Goal: Task Accomplishment & Management: Use online tool/utility

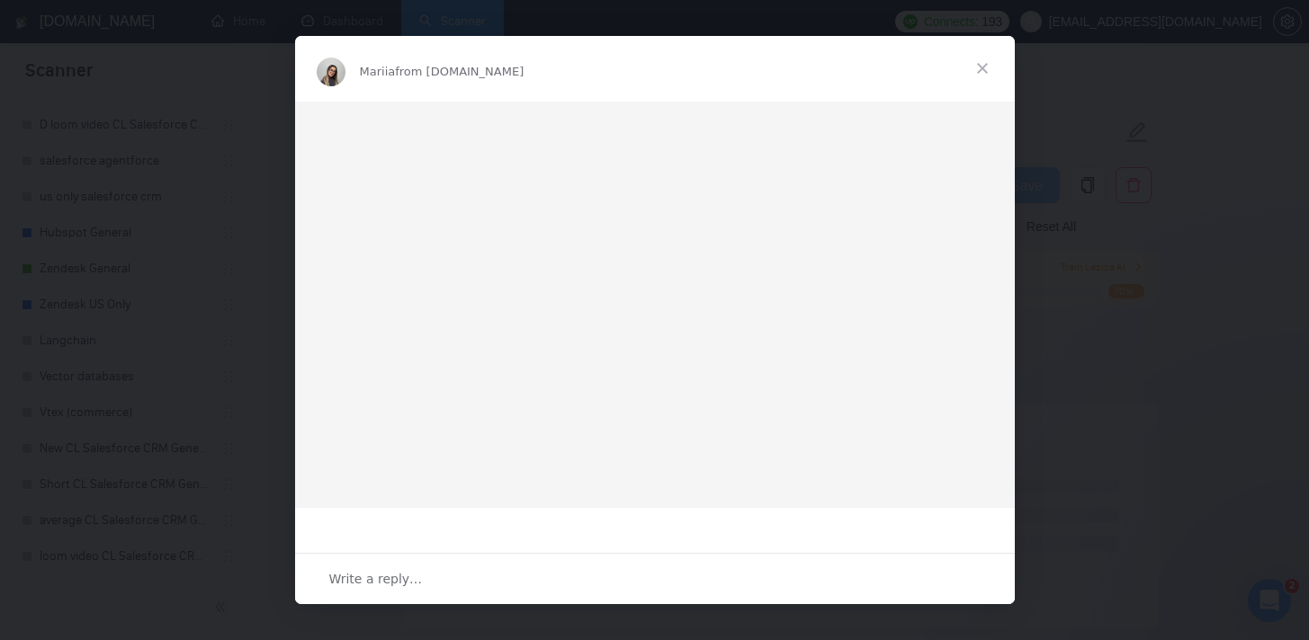
scroll to position [14, 0]
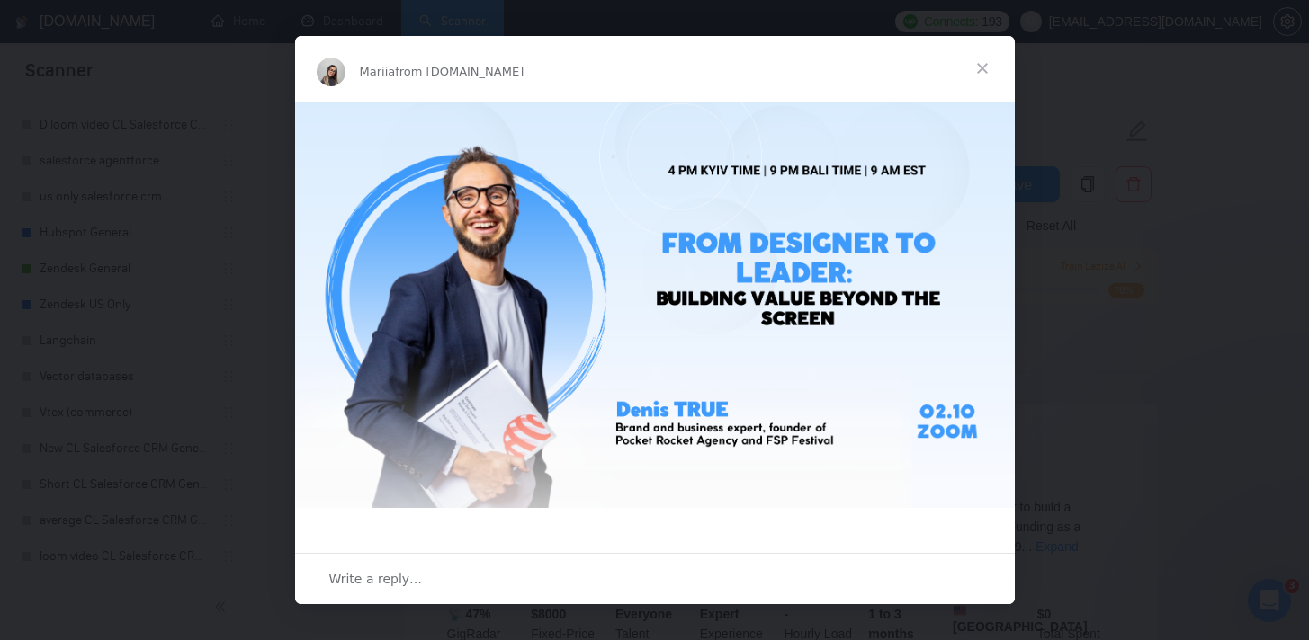
click at [989, 67] on span "Close" at bounding box center [982, 68] width 65 height 65
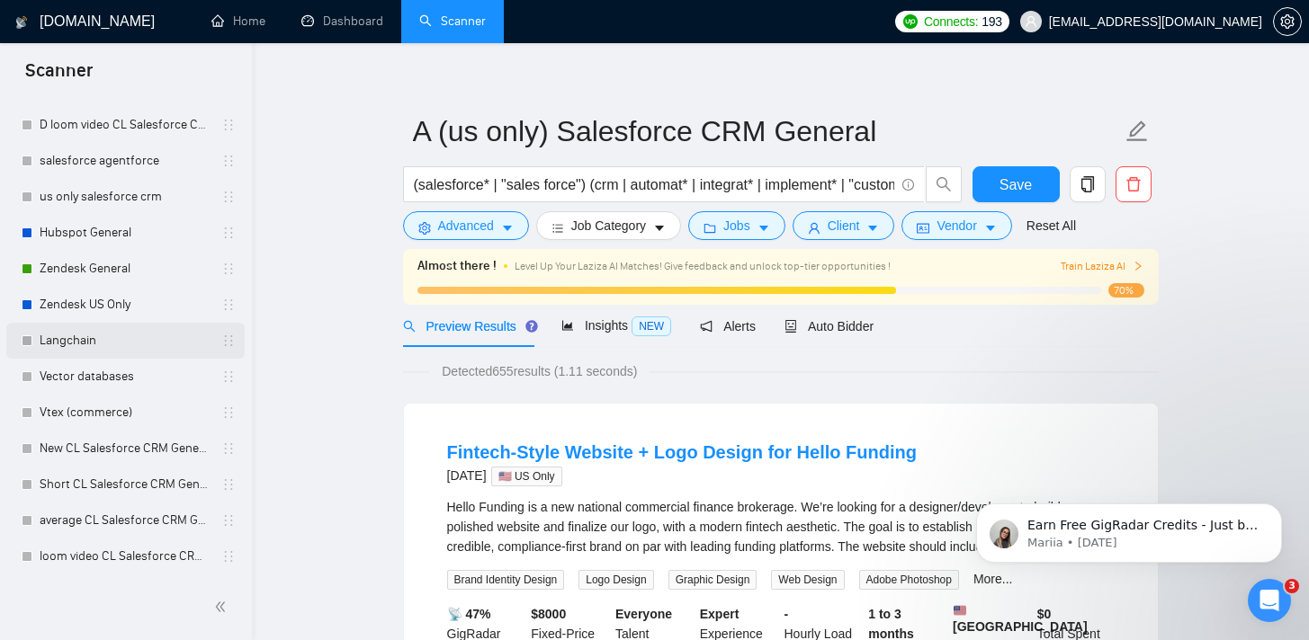
scroll to position [0, 0]
click at [111, 343] on link "Langchain" at bounding box center [125, 341] width 171 height 36
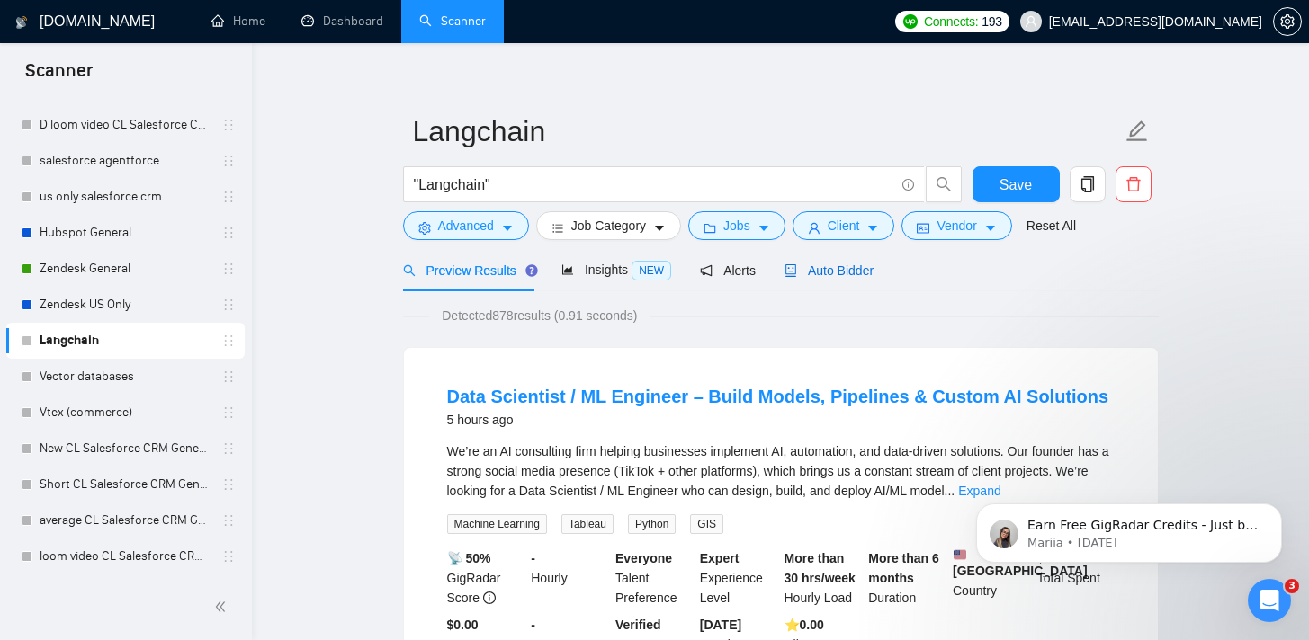
click at [824, 267] on span "Auto Bidder" at bounding box center [828, 271] width 89 height 14
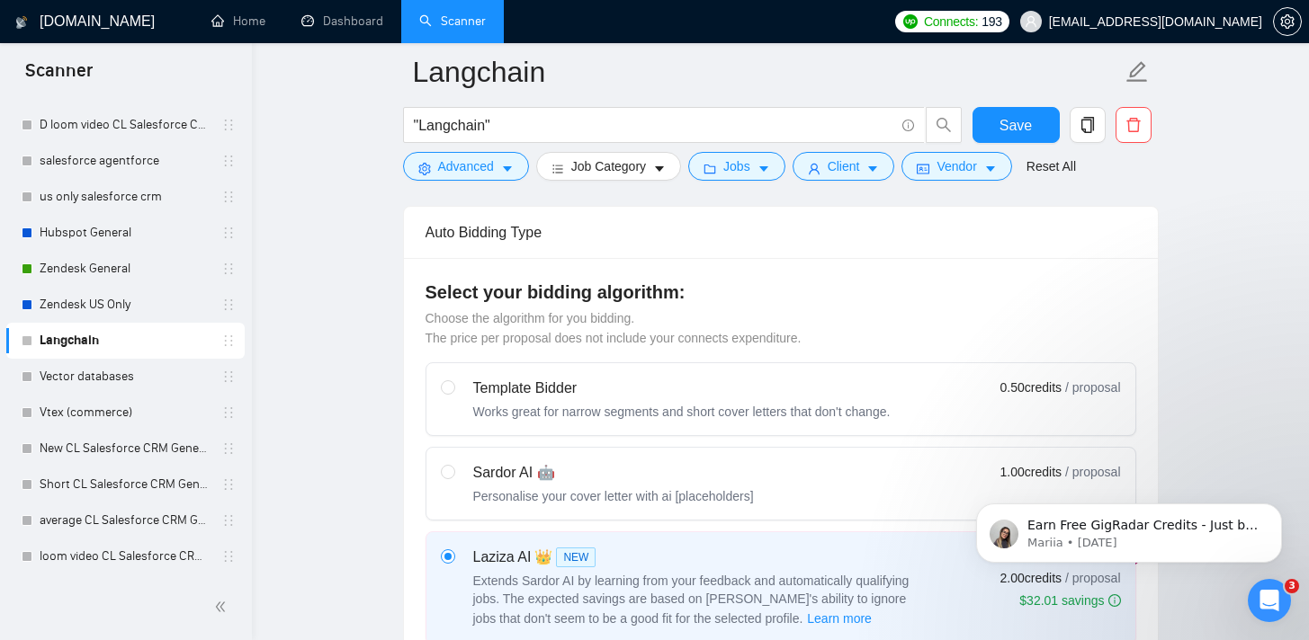
scroll to position [957, 0]
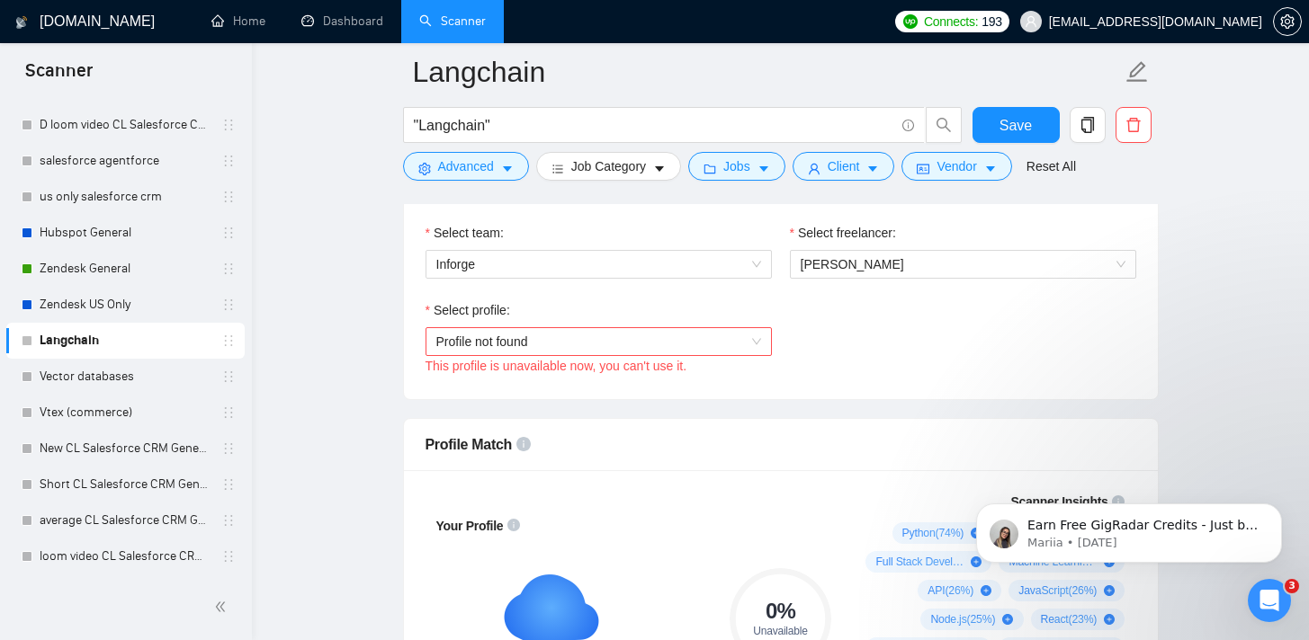
click at [515, 345] on span "Profile not found" at bounding box center [598, 341] width 325 height 27
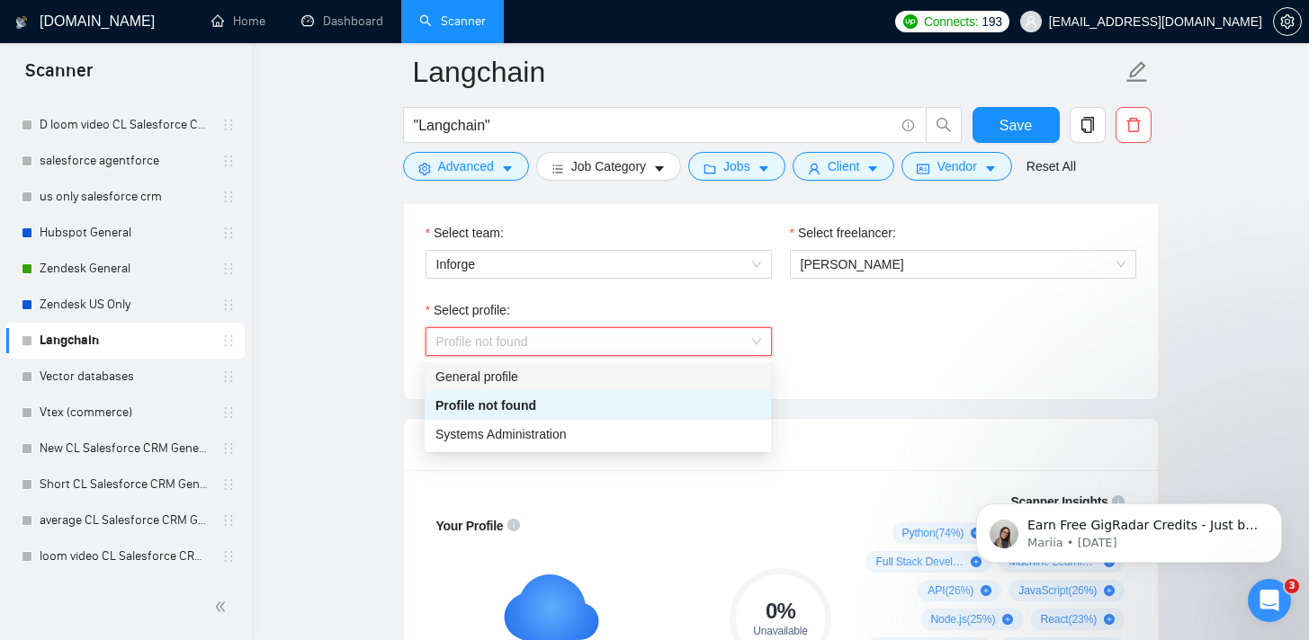
click at [494, 372] on div "General profile" at bounding box center [597, 377] width 325 height 20
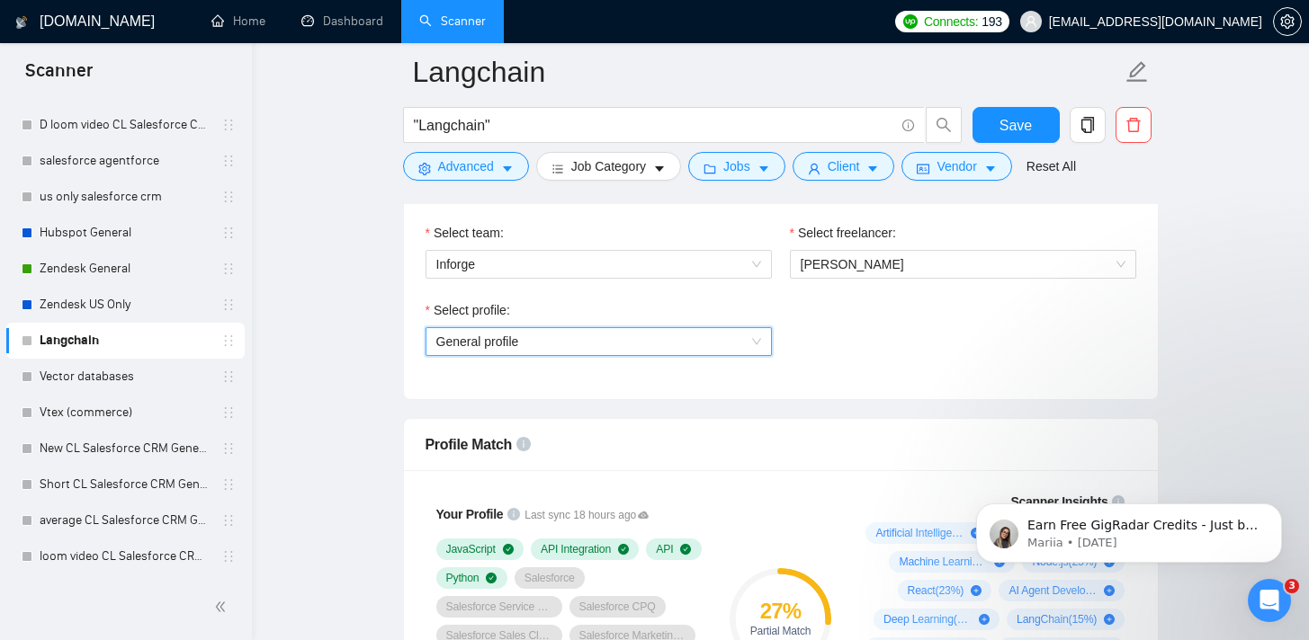
click at [493, 338] on span "General profile" at bounding box center [598, 341] width 325 height 27
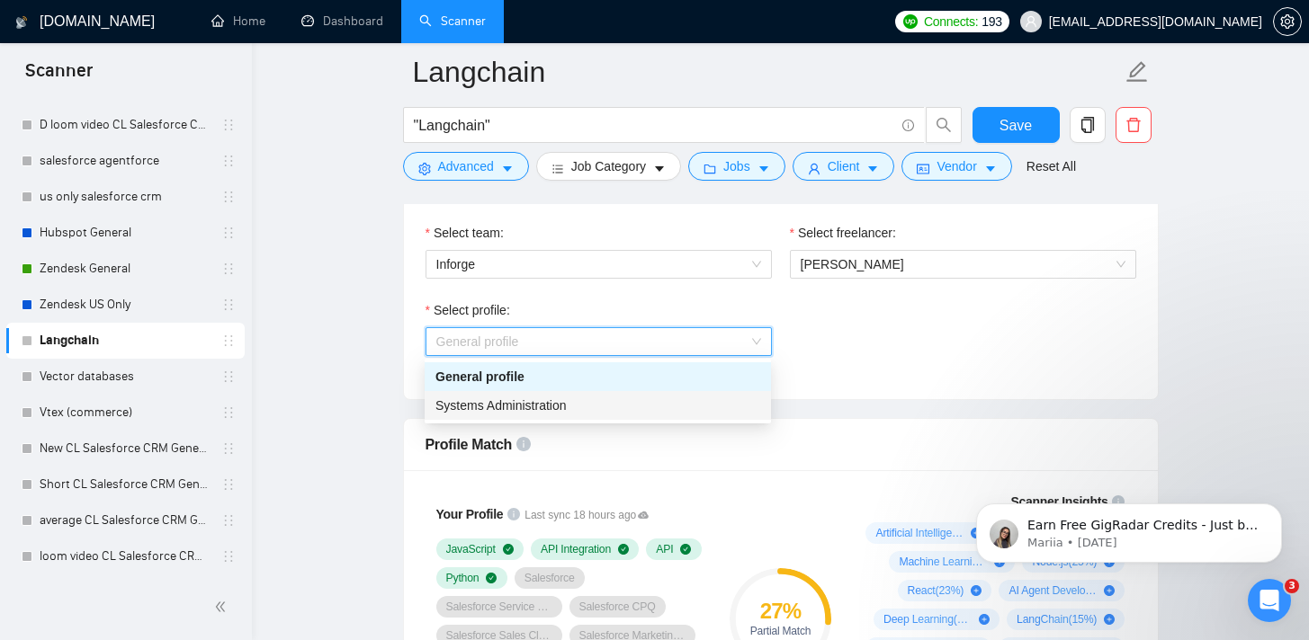
click at [481, 404] on span "Systems Administration" at bounding box center [500, 405] width 131 height 14
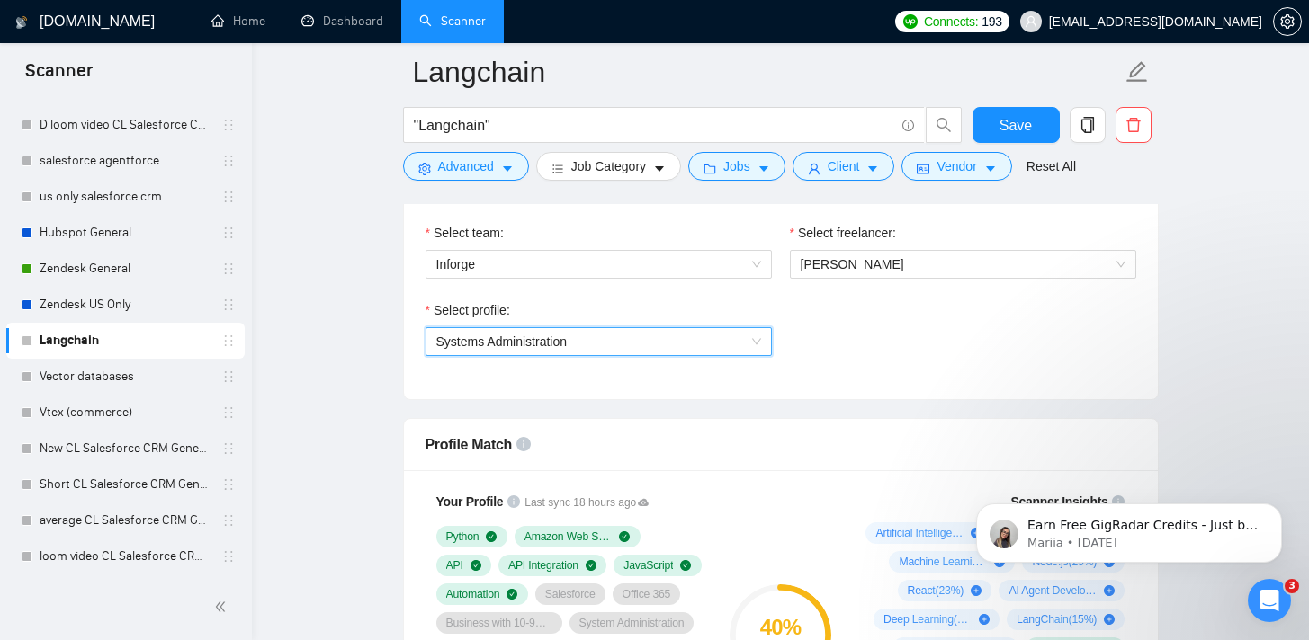
click at [475, 345] on span "Systems Administration" at bounding box center [501, 342] width 131 height 14
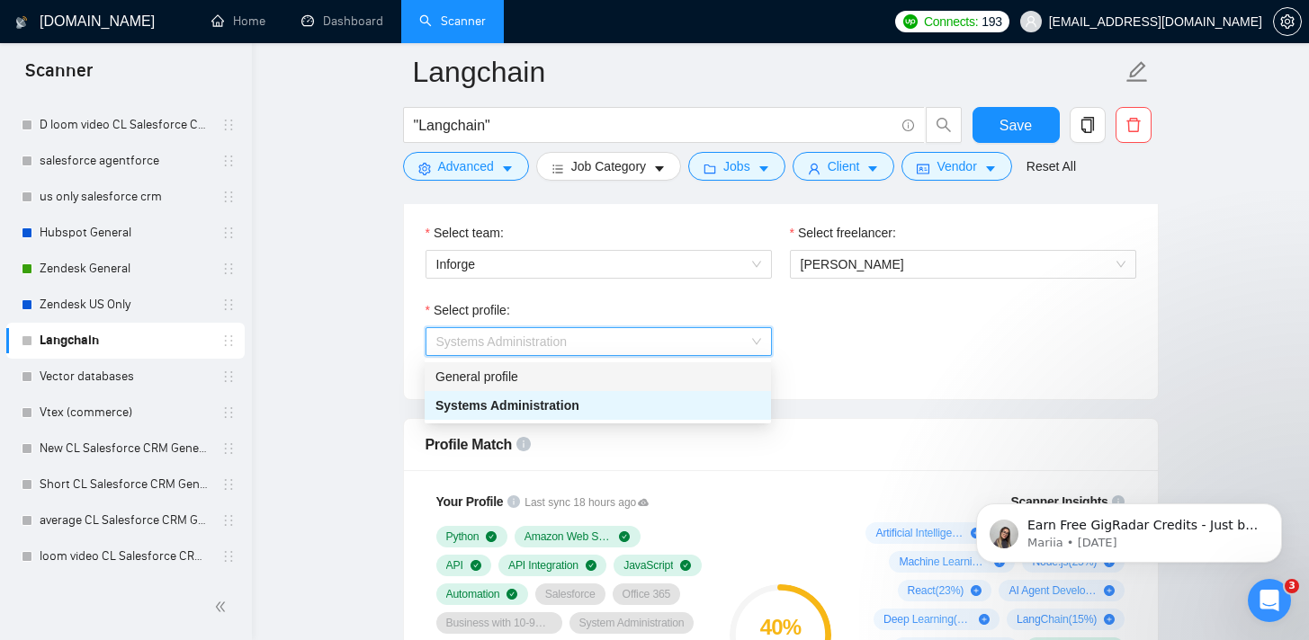
click at [484, 374] on div "General profile" at bounding box center [597, 377] width 325 height 20
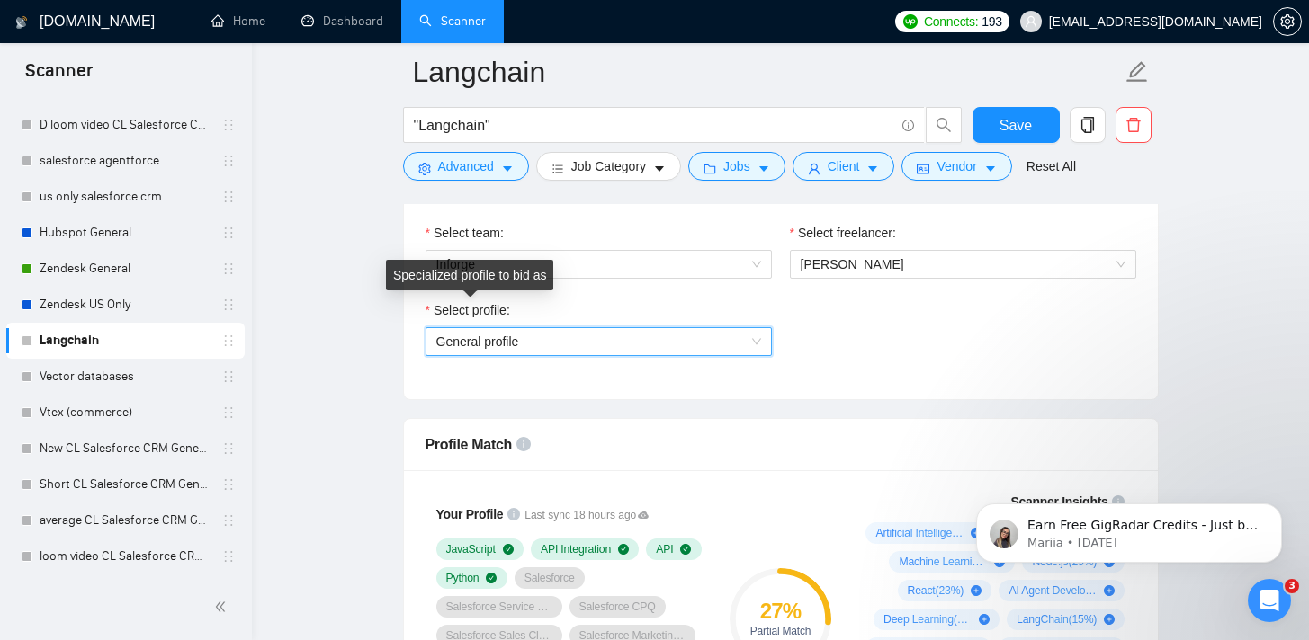
click at [438, 311] on span "Select profile:" at bounding box center [472, 310] width 76 height 20
click at [438, 328] on input "Select profile:" at bounding box center [592, 341] width 312 height 27
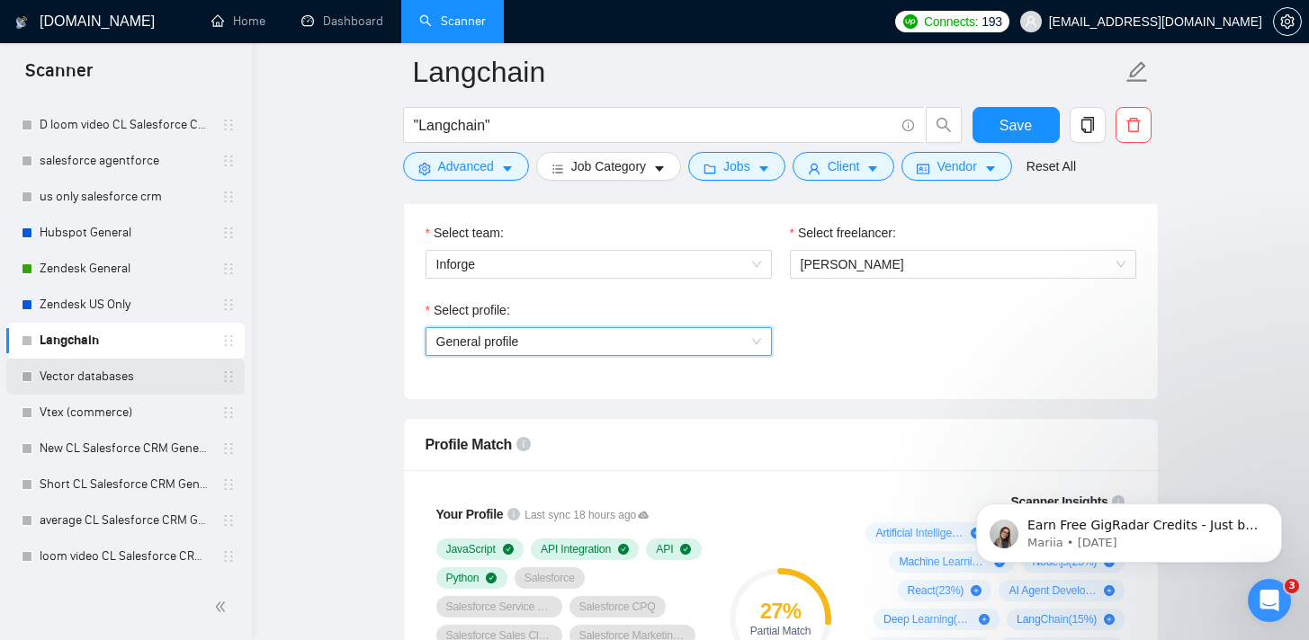
click at [72, 380] on link "Vector databases" at bounding box center [125, 377] width 171 height 36
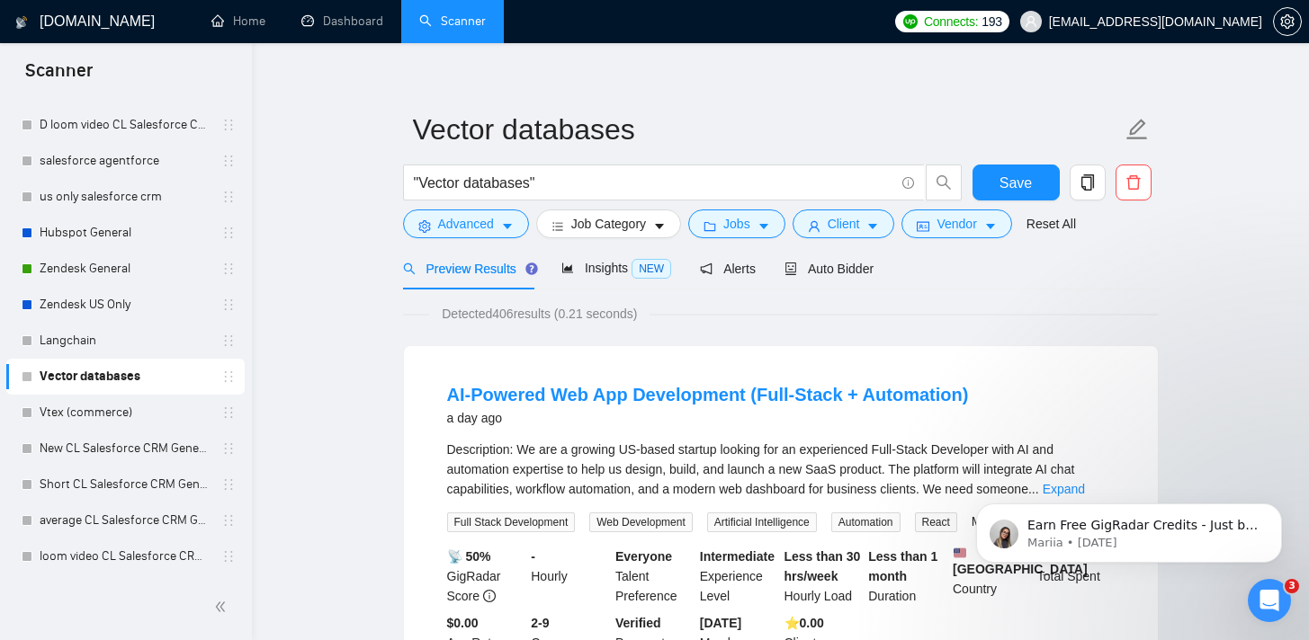
scroll to position [29, 0]
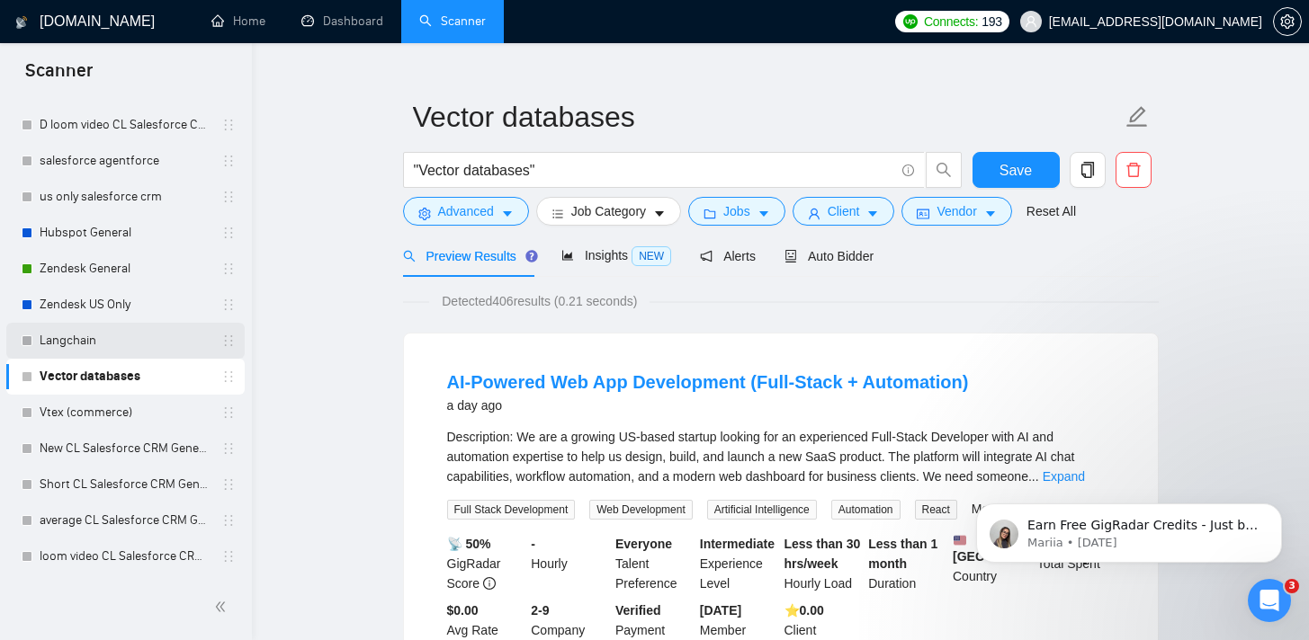
click at [91, 342] on link "Langchain" at bounding box center [125, 341] width 171 height 36
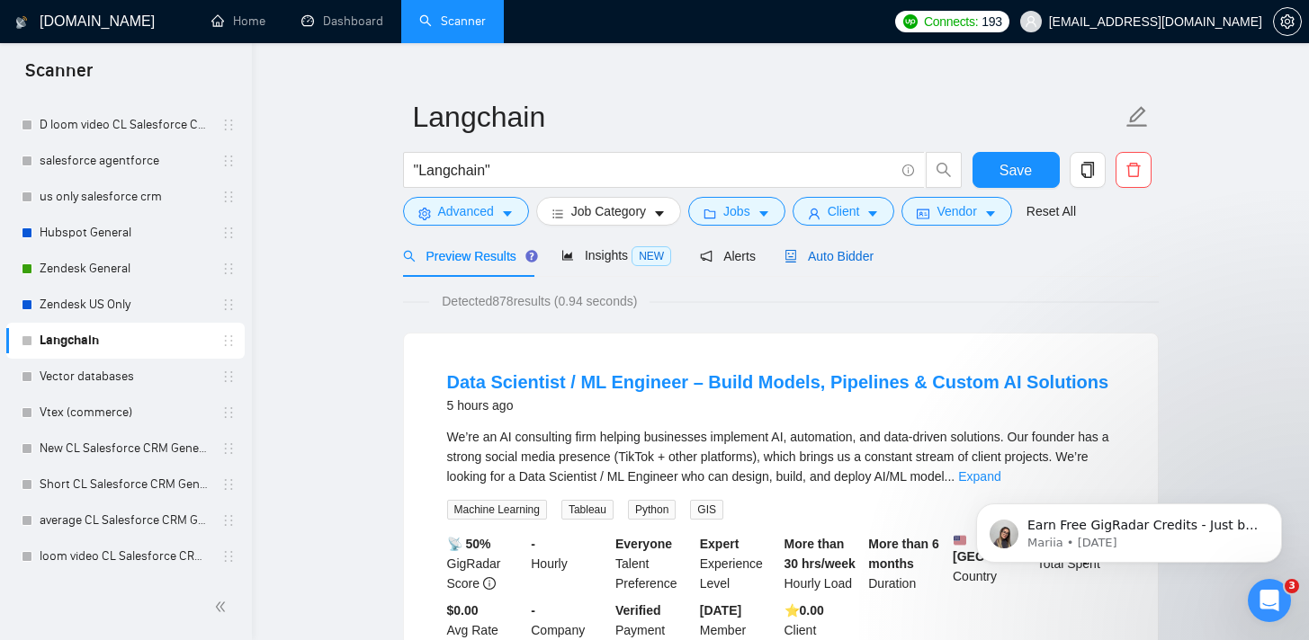
click at [838, 254] on span "Auto Bidder" at bounding box center [828, 256] width 89 height 14
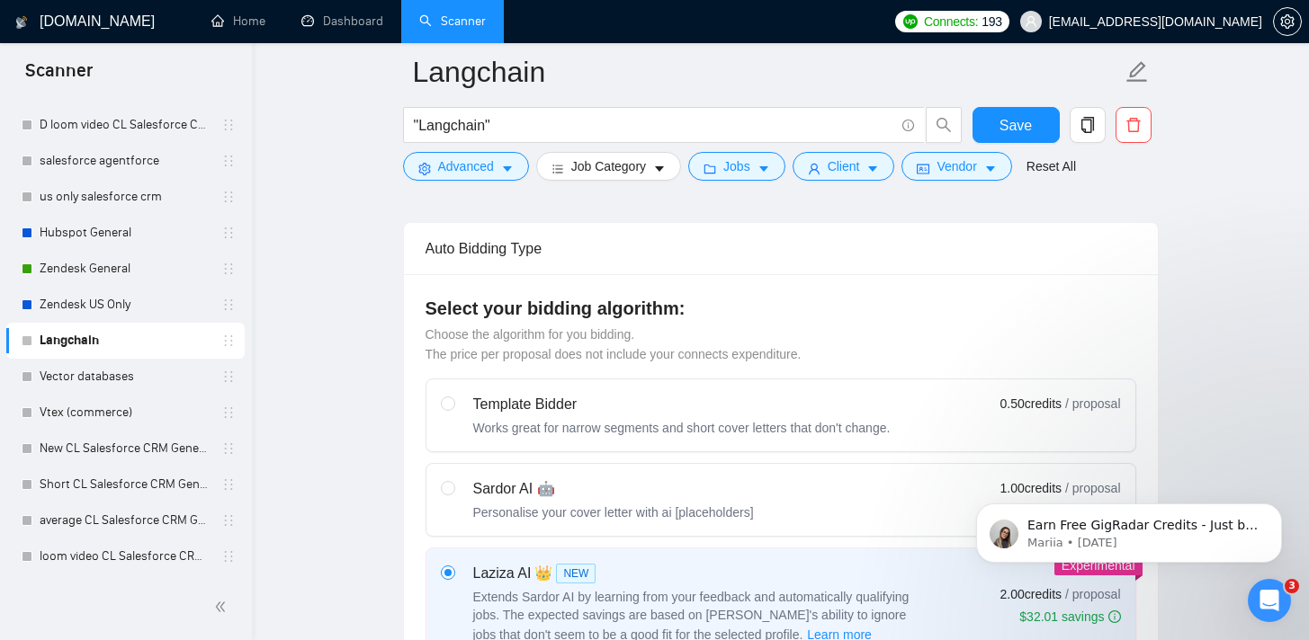
scroll to position [872, 0]
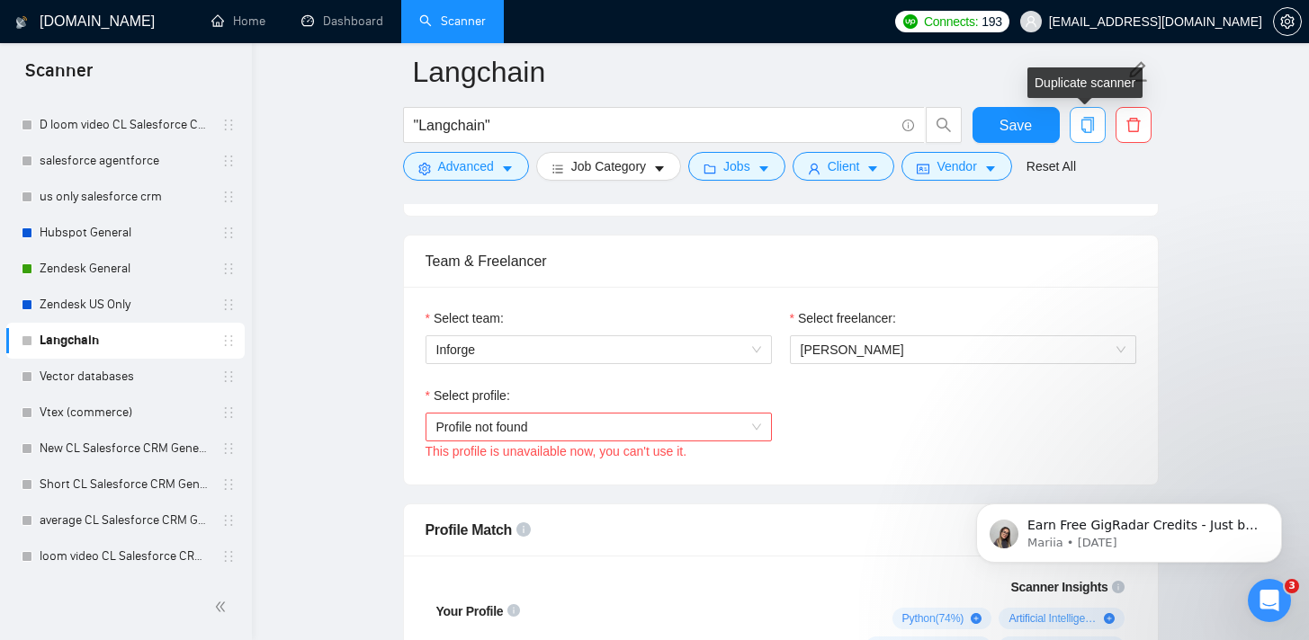
click at [1090, 130] on icon "copy" at bounding box center [1086, 125] width 13 height 16
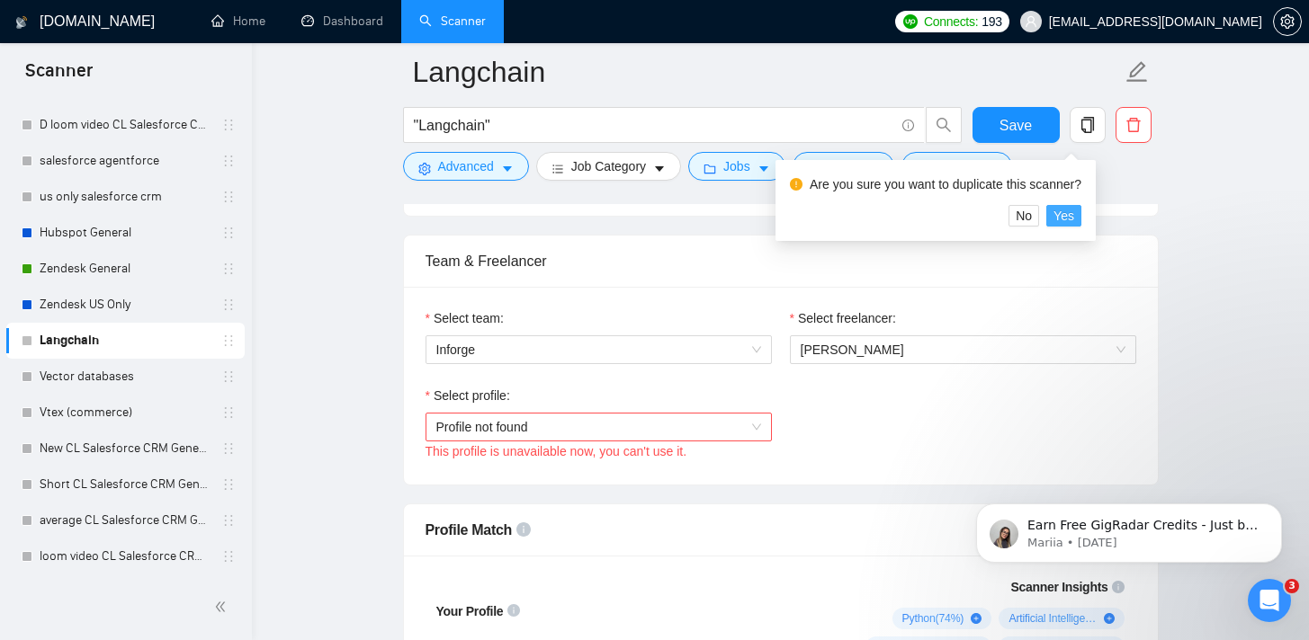
click at [1072, 215] on span "Yes" at bounding box center [1063, 216] width 21 height 20
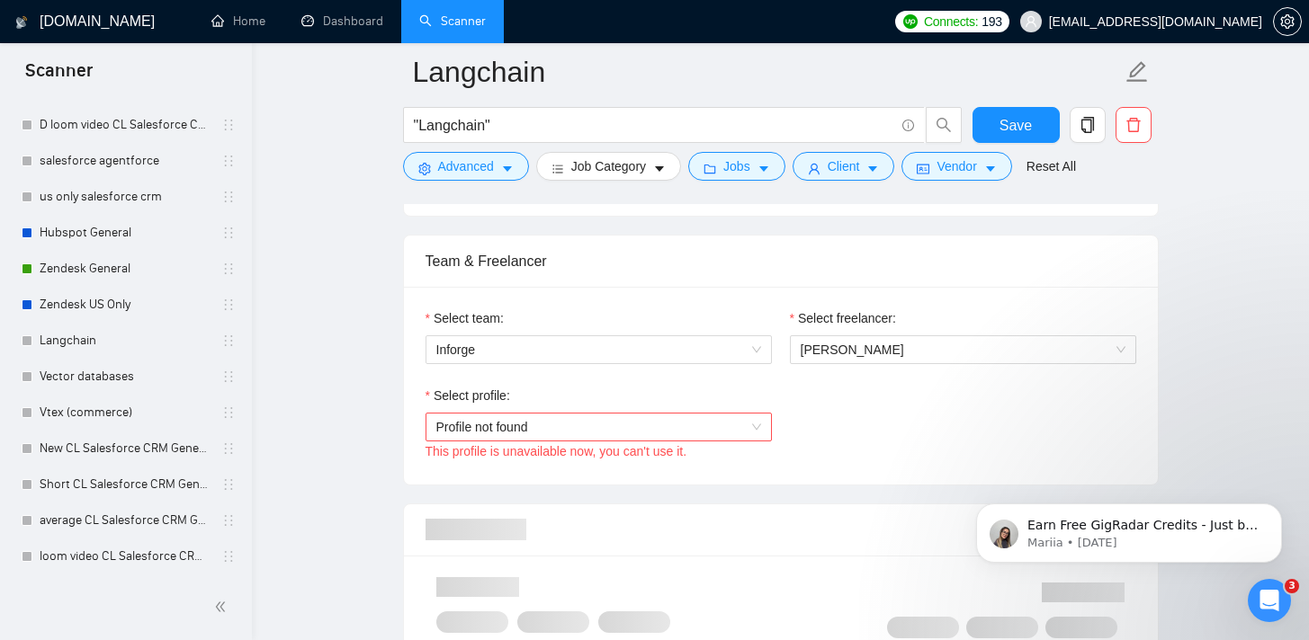
scroll to position [16, 0]
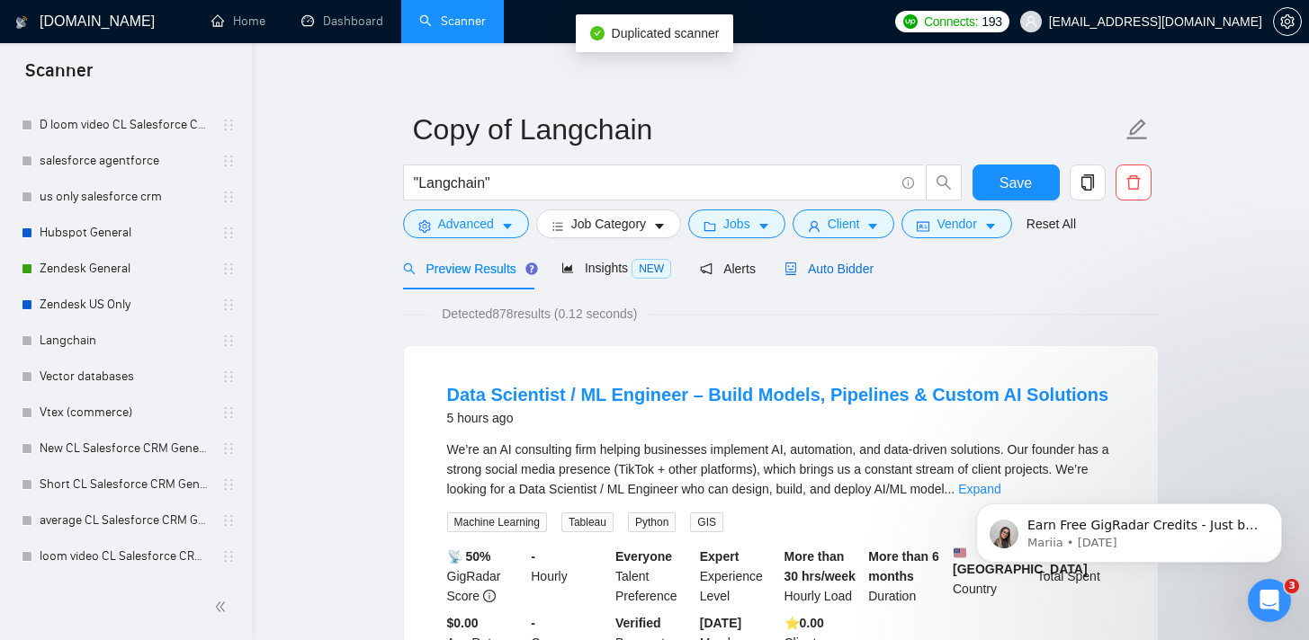
click at [838, 269] on span "Auto Bidder" at bounding box center [828, 269] width 89 height 14
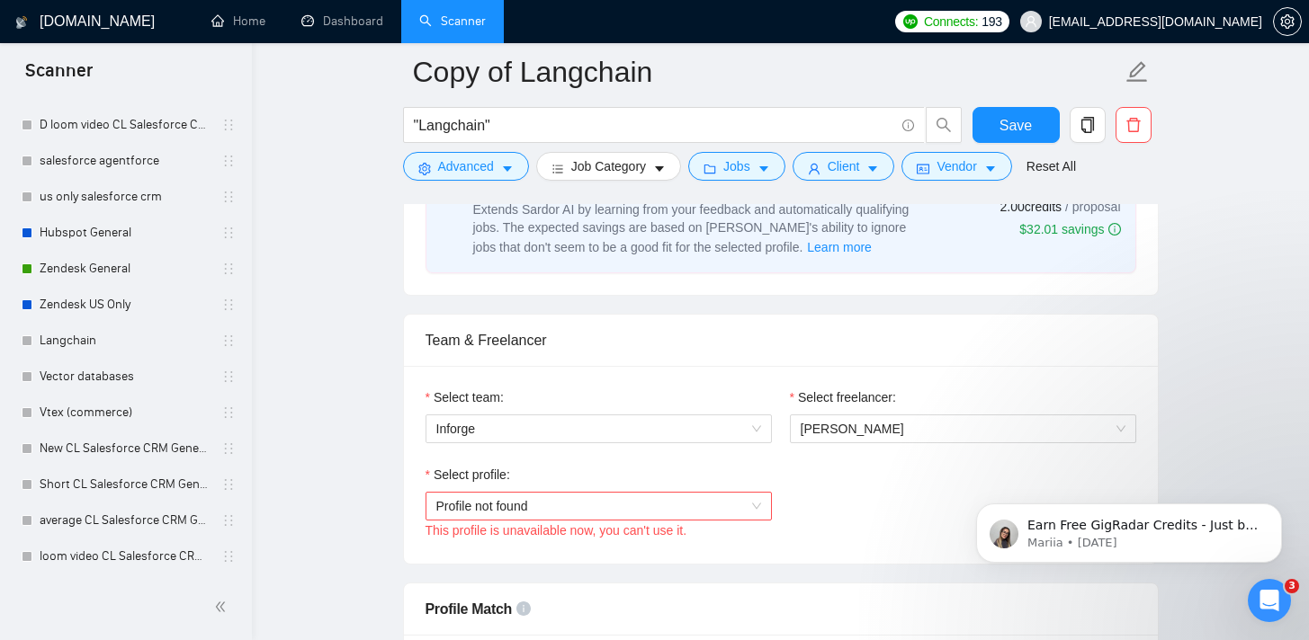
scroll to position [798, 0]
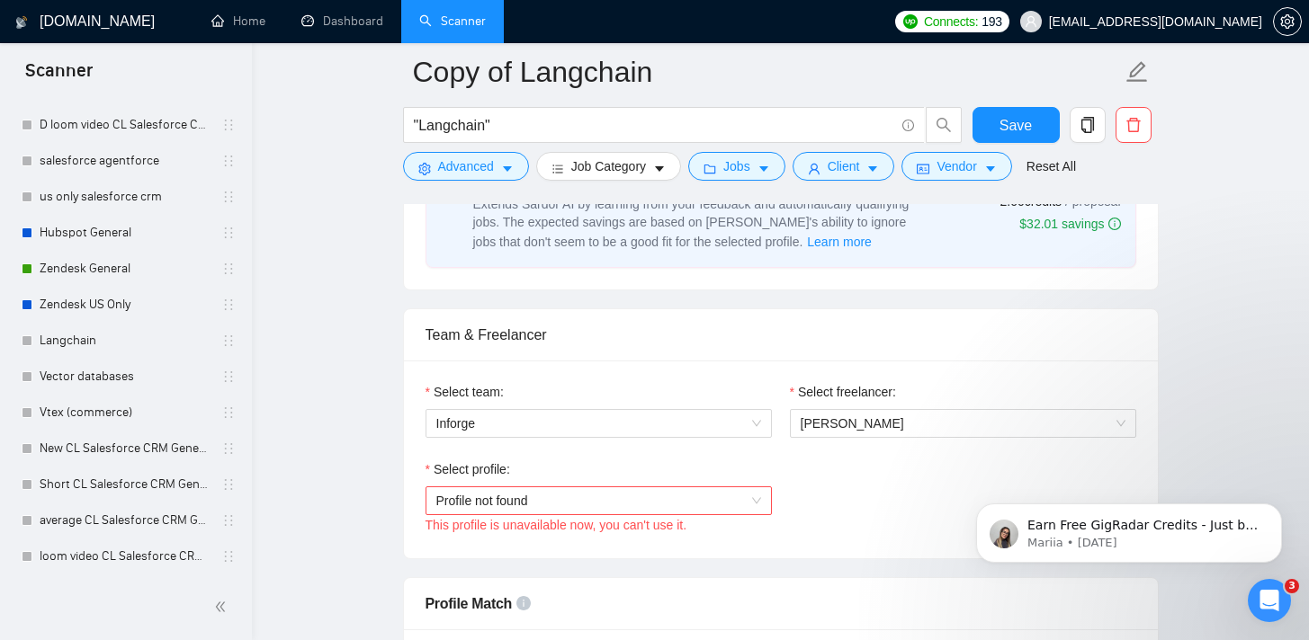
click at [524, 500] on span "Profile not found" at bounding box center [598, 501] width 325 height 27
